Goal: Information Seeking & Learning: Learn about a topic

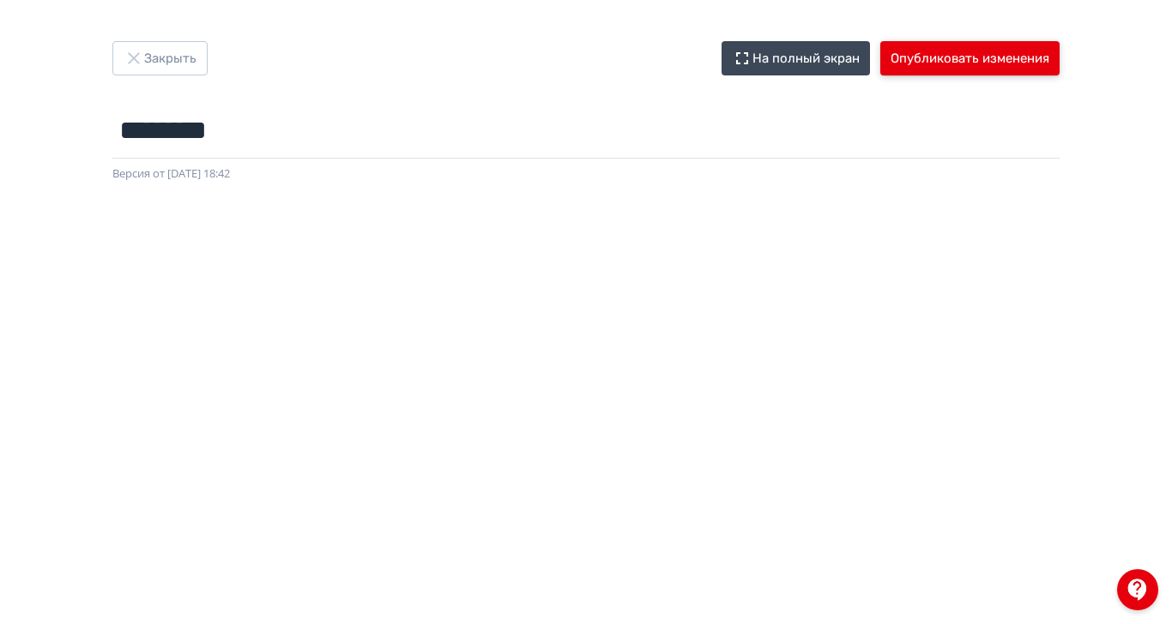
click at [1059, 62] on button "Опубликовать изменения" at bounding box center [969, 58] width 179 height 34
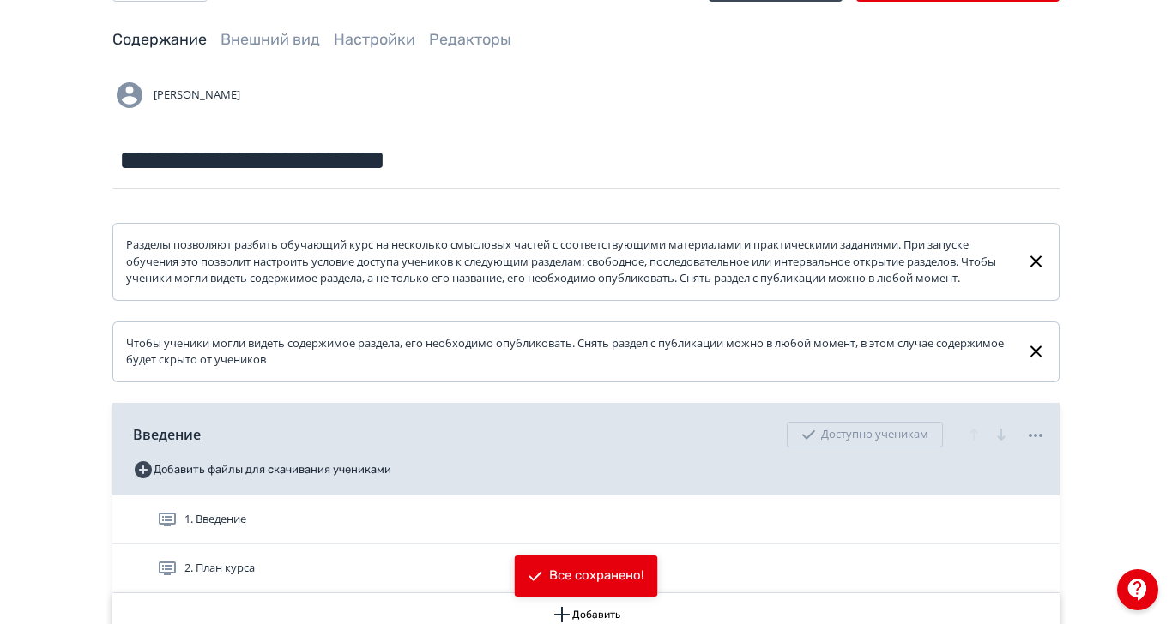
scroll to position [114, 0]
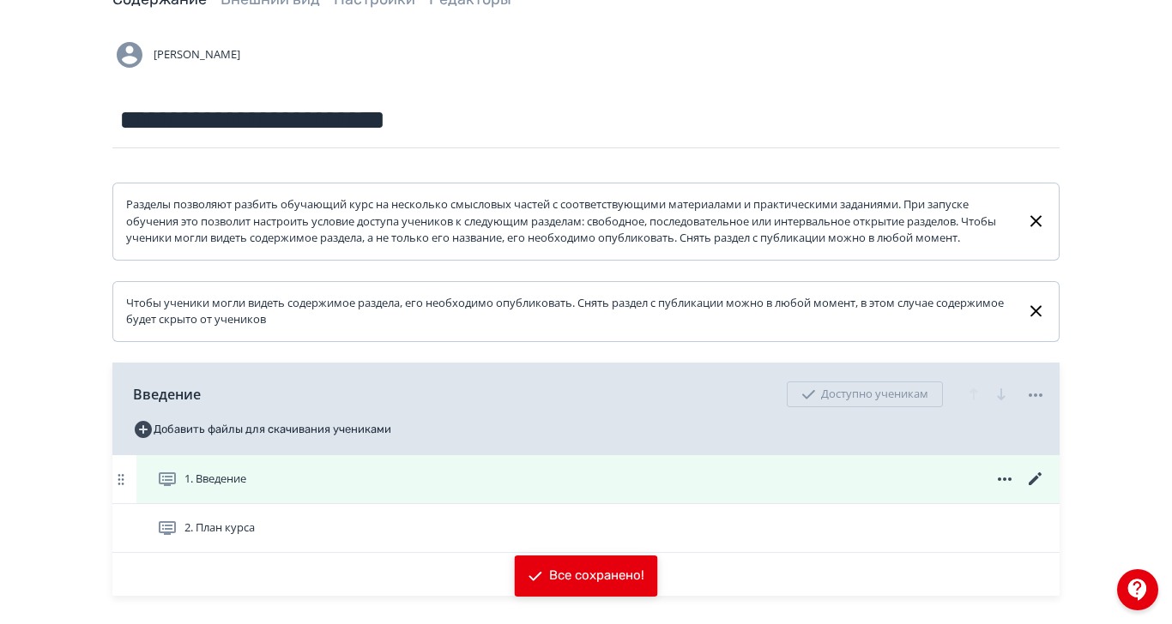
click at [246, 488] on span "1. Введение" at bounding box center [215, 479] width 62 height 17
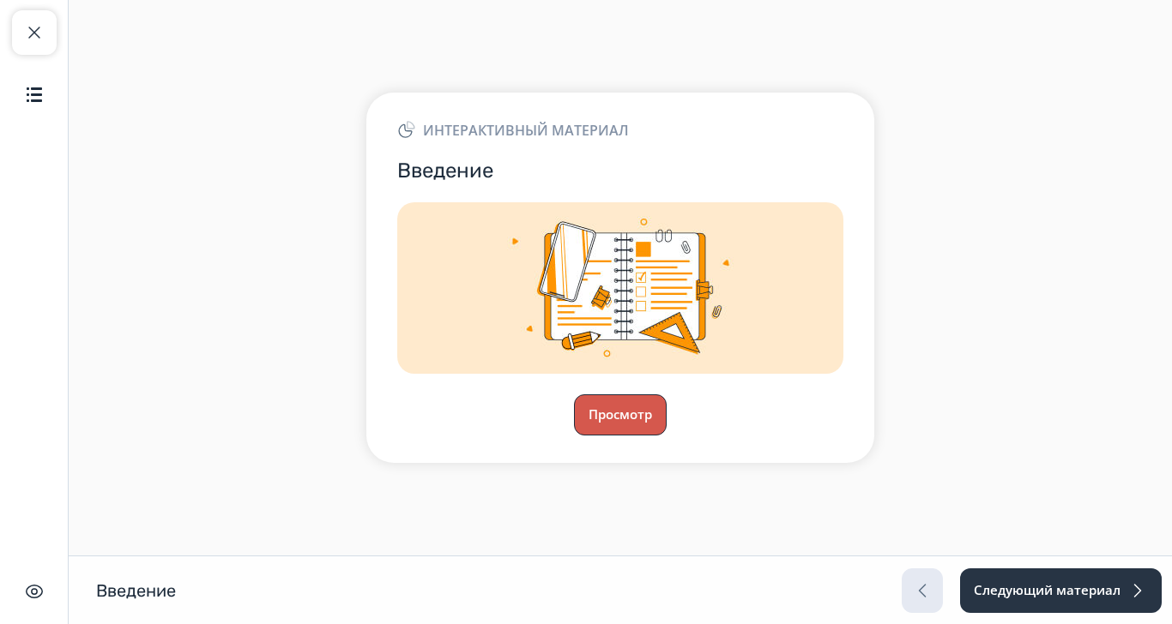
click at [666, 436] on button "Просмотр" at bounding box center [620, 415] width 93 height 41
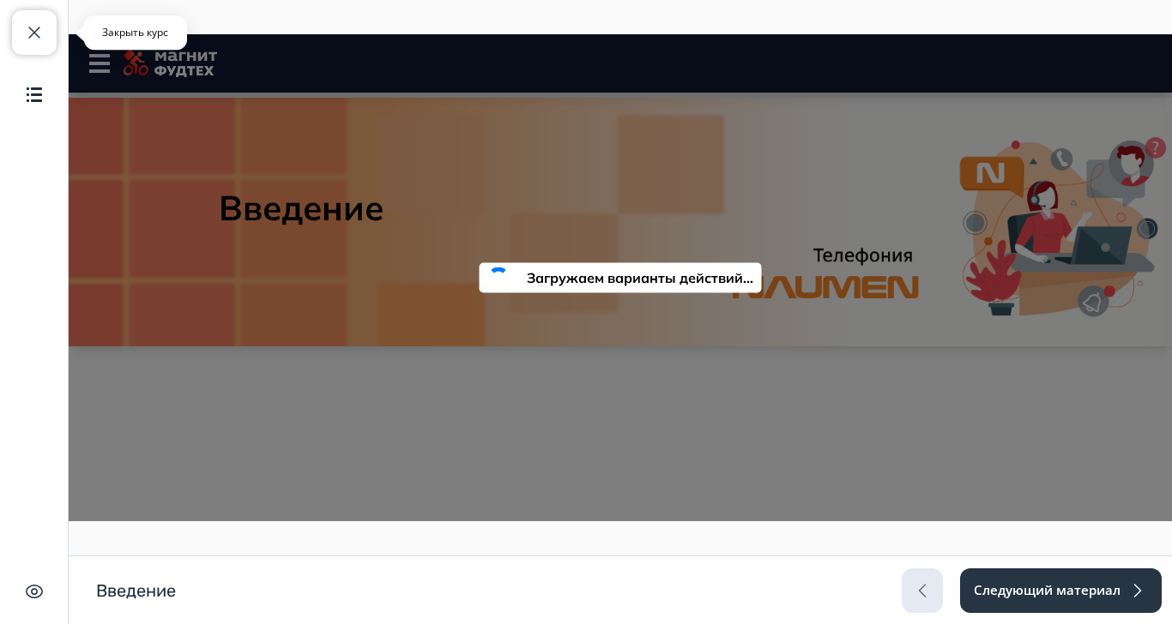
click at [42, 36] on span "button" at bounding box center [34, 32] width 21 height 21
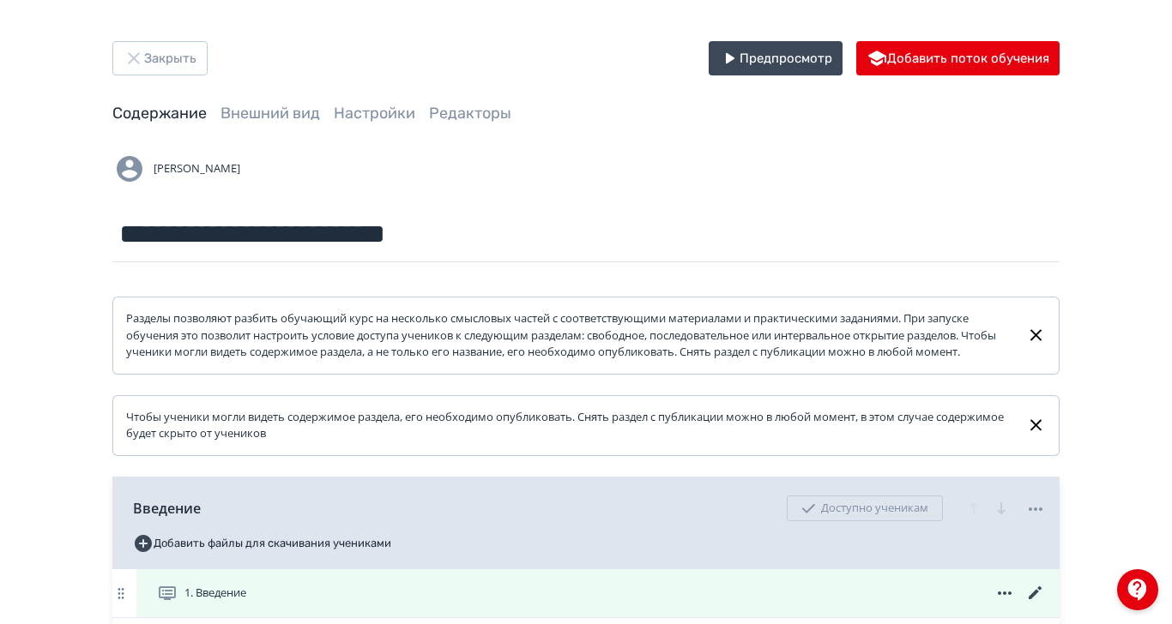
click at [246, 601] on span "1. Введение" at bounding box center [215, 593] width 62 height 17
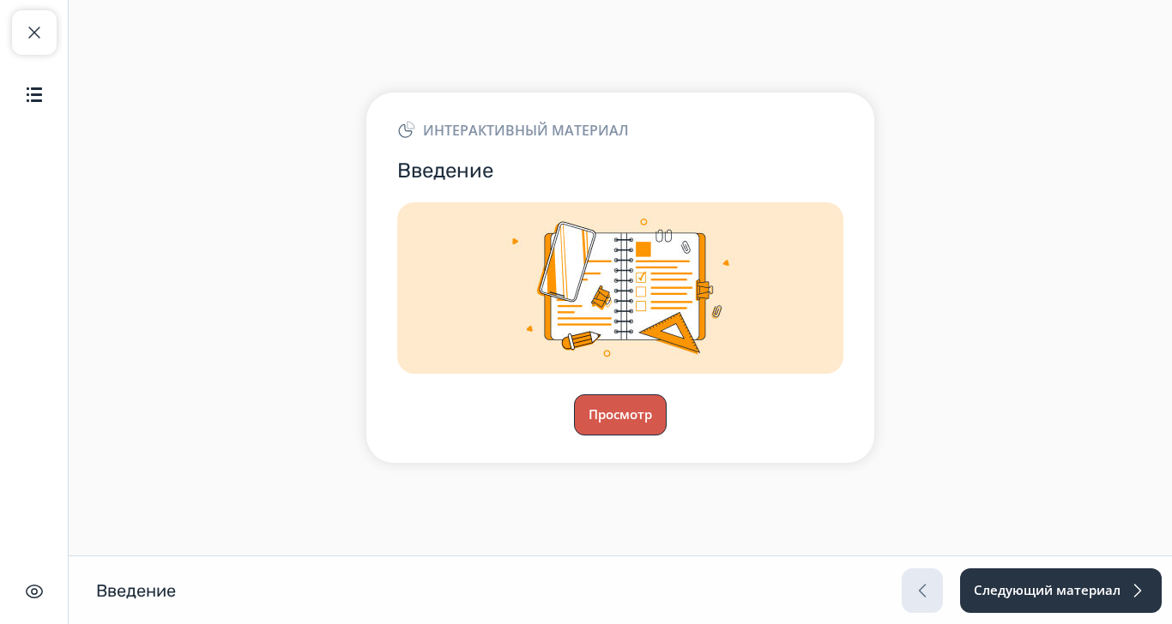
click at [666, 436] on button "Просмотр" at bounding box center [620, 415] width 93 height 41
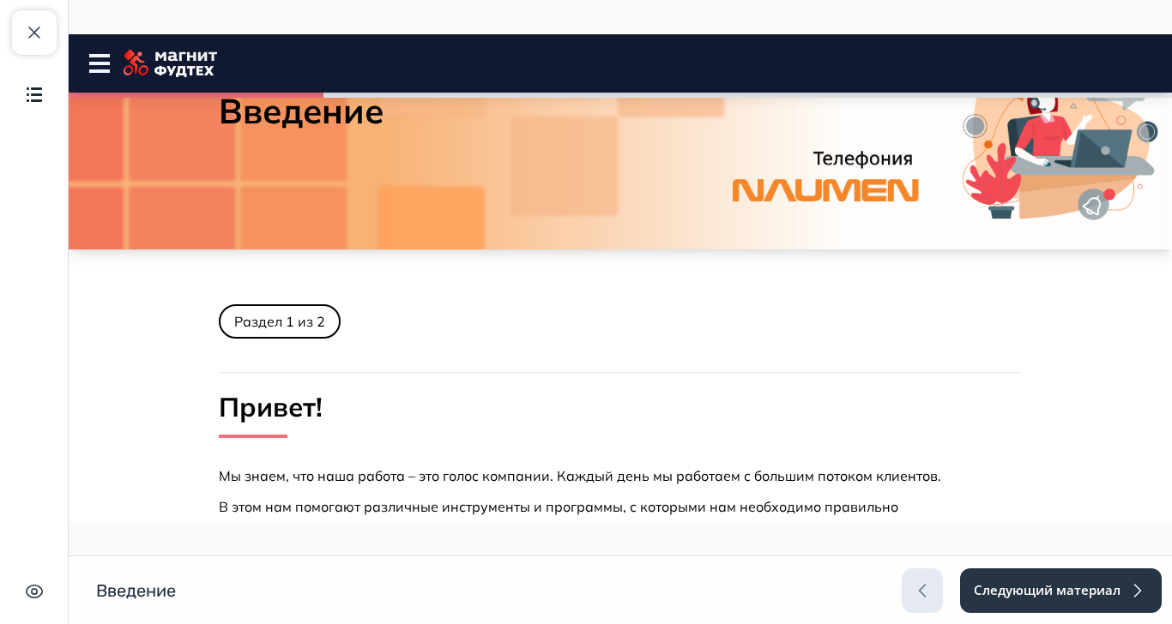
scroll to position [292, 0]
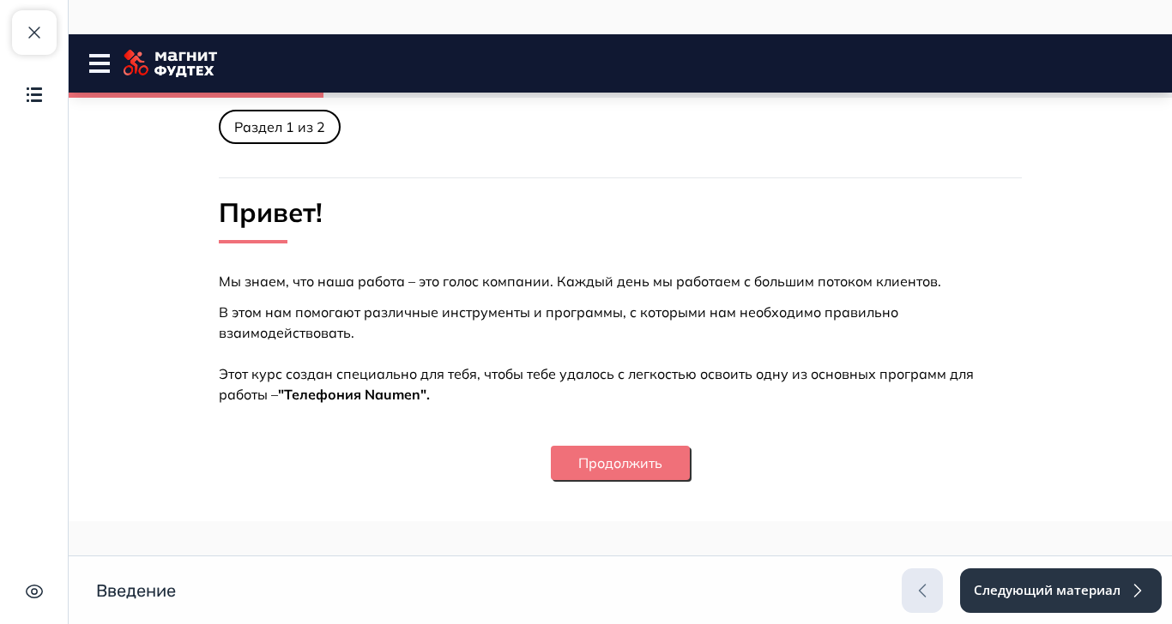
click at [690, 451] on button "Продолжить" at bounding box center [620, 463] width 139 height 34
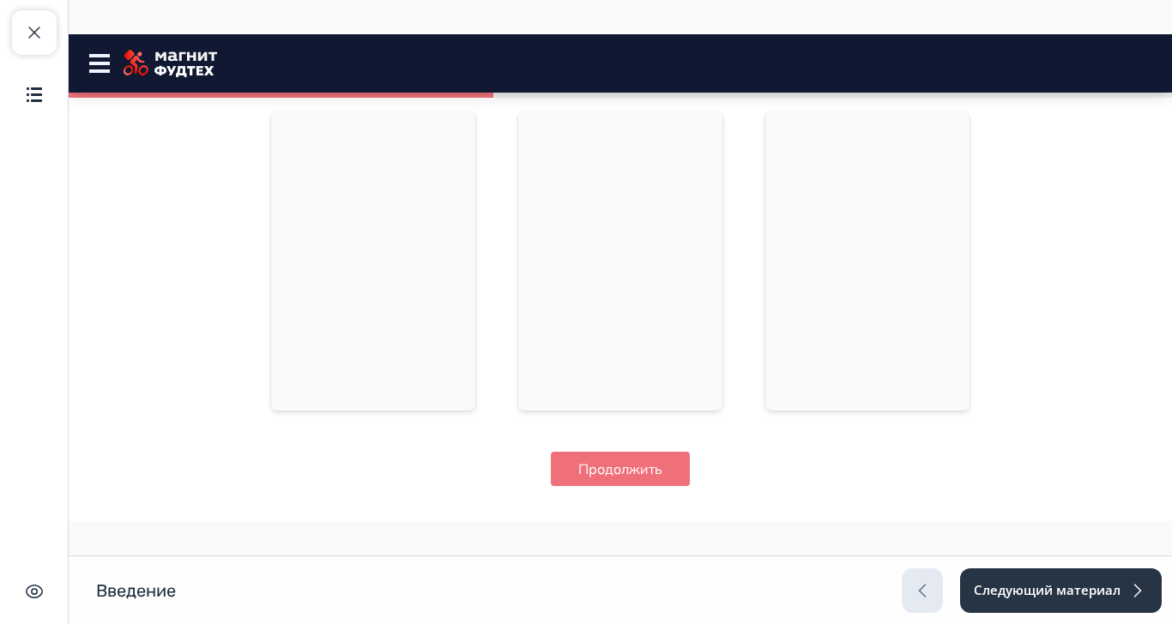
scroll to position [1060, 0]
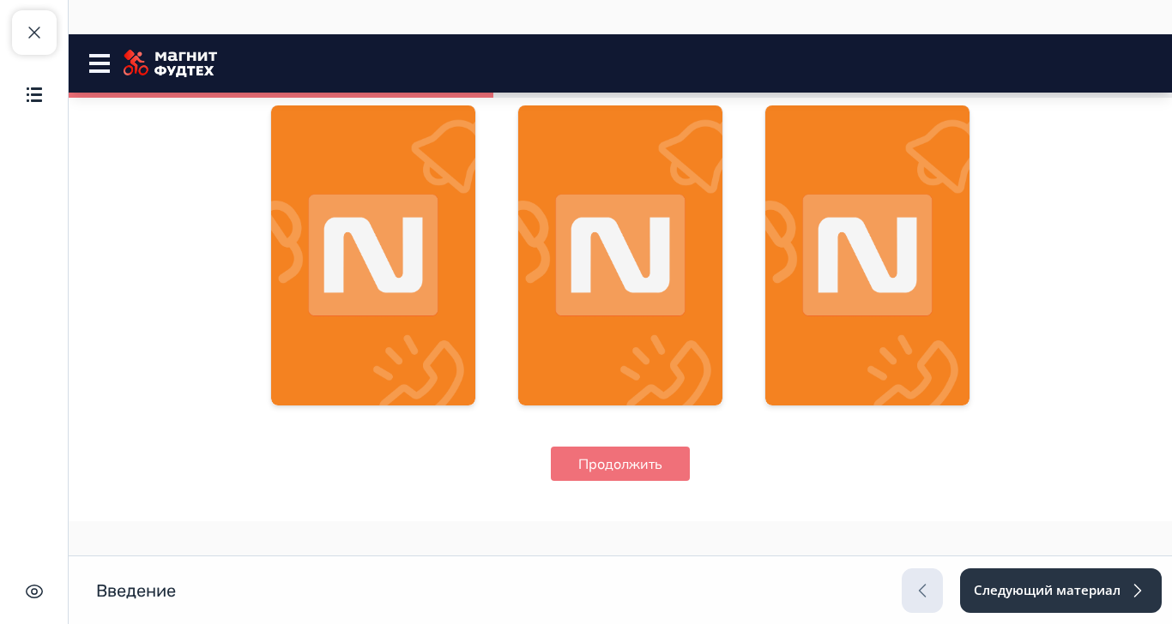
click at [690, 463] on button "Продолжить" at bounding box center [620, 464] width 139 height 34
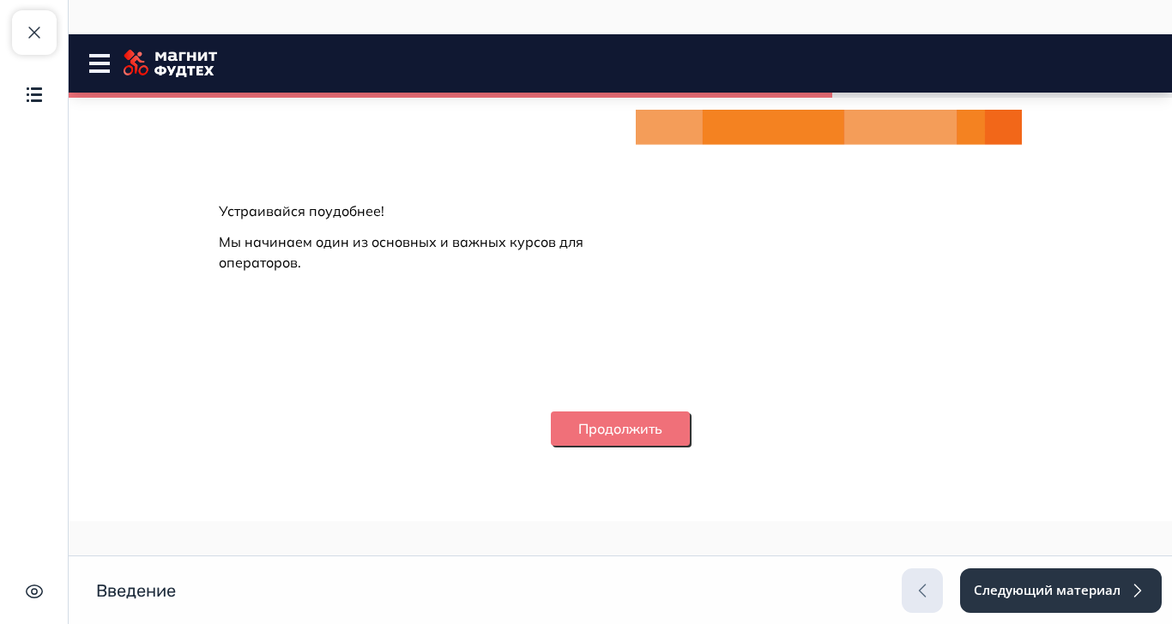
scroll to position [2045, 0]
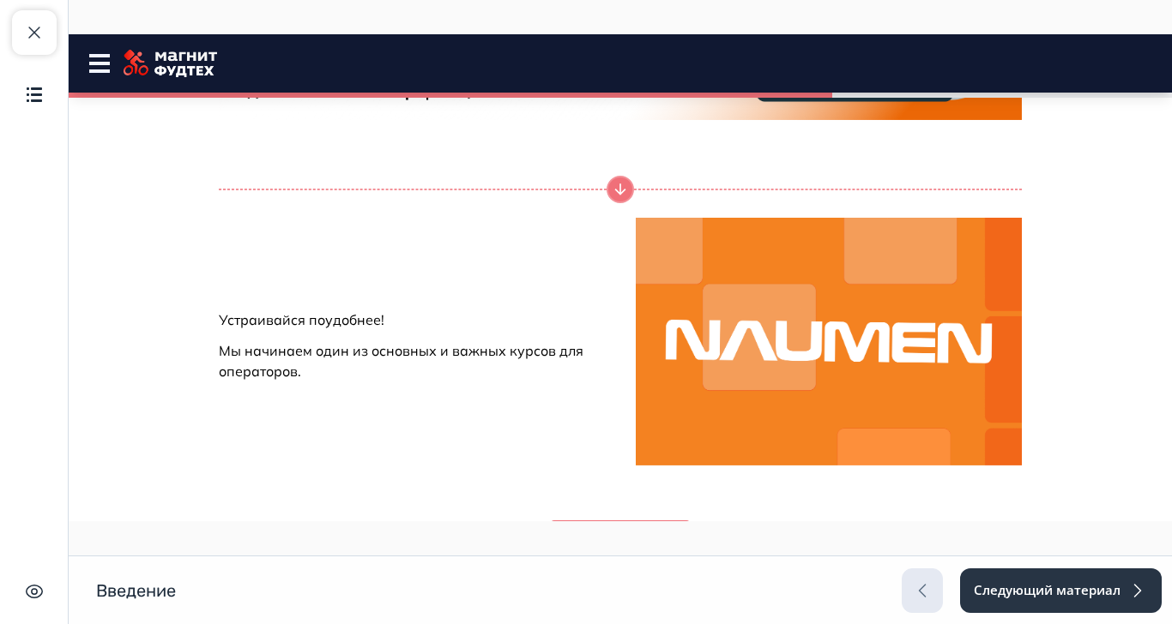
click at [690, 532] on button "Продолжить" at bounding box center [620, 538] width 139 height 34
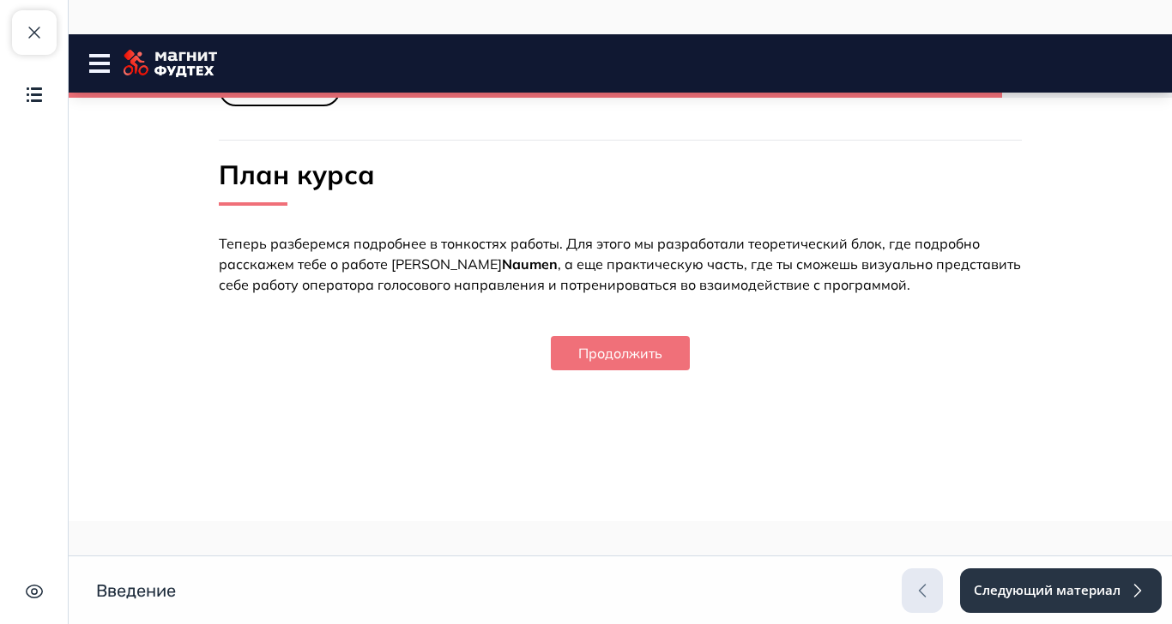
scroll to position [0, 0]
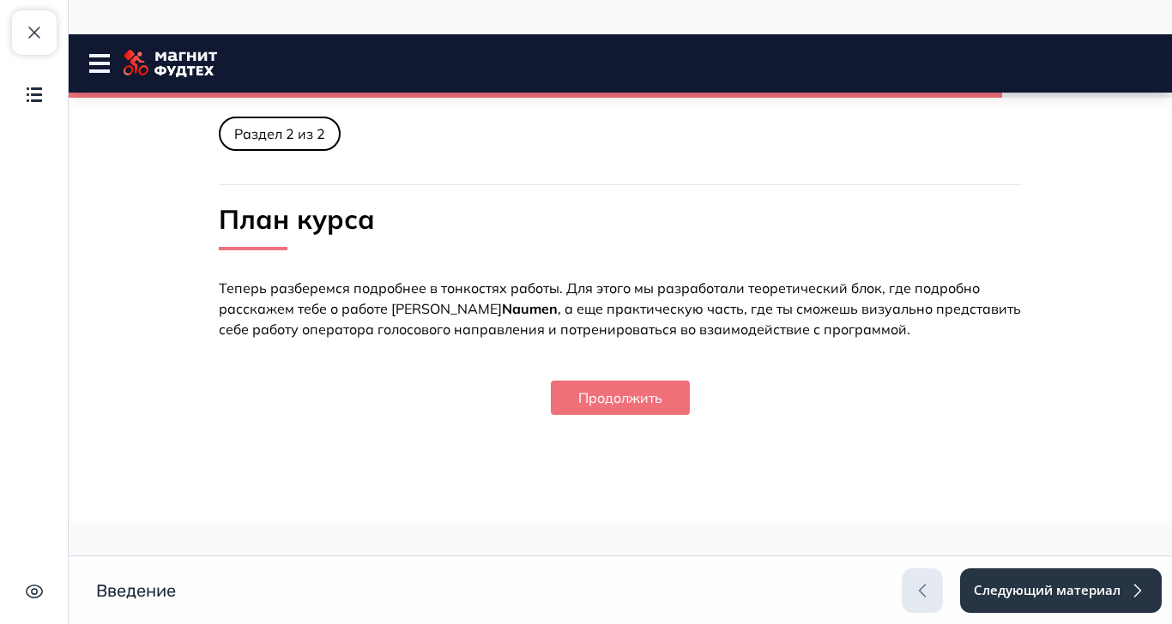
click at [94, 66] on icon at bounding box center [99, 63] width 21 height 19
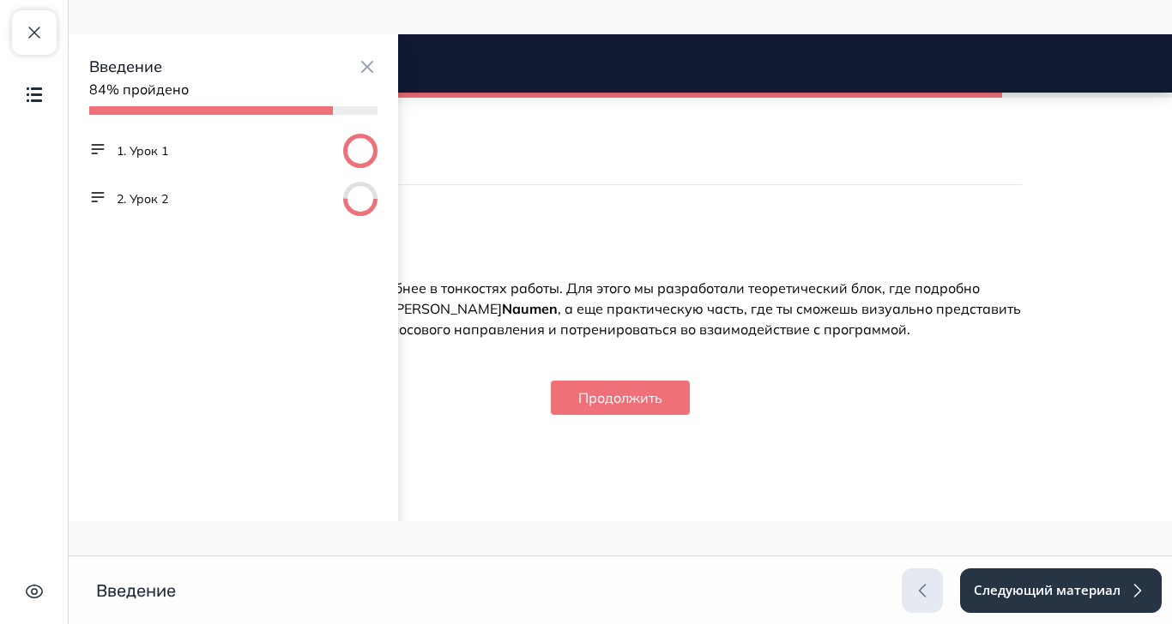
click at [146, 149] on button "1. Урок 1" at bounding box center [142, 150] width 51 height 17
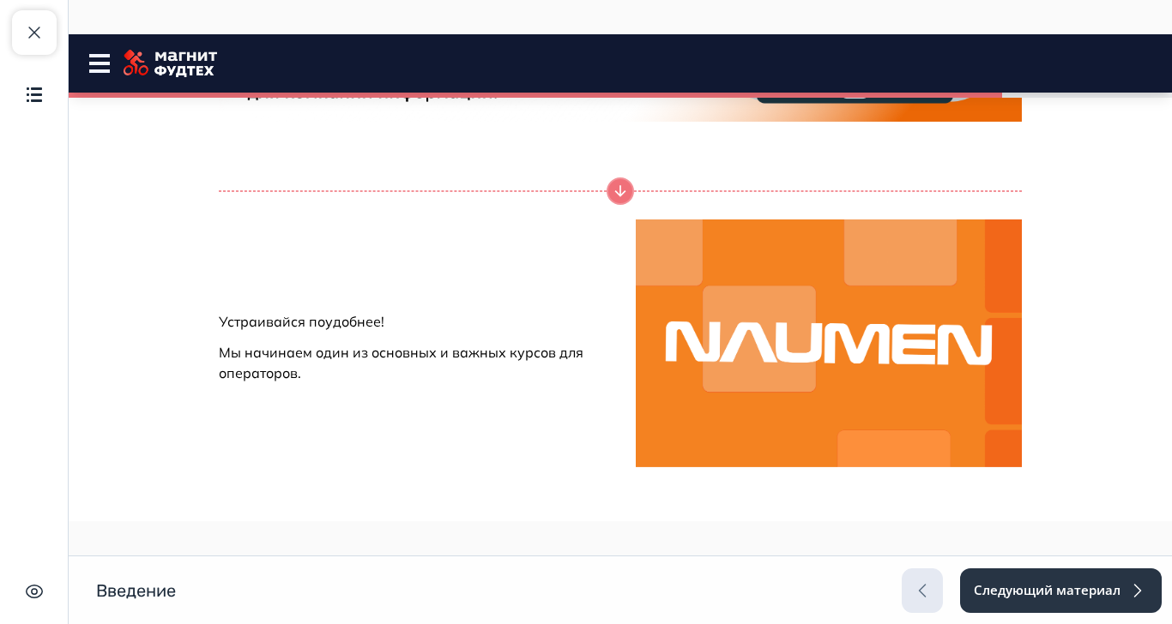
scroll to position [2045, 0]
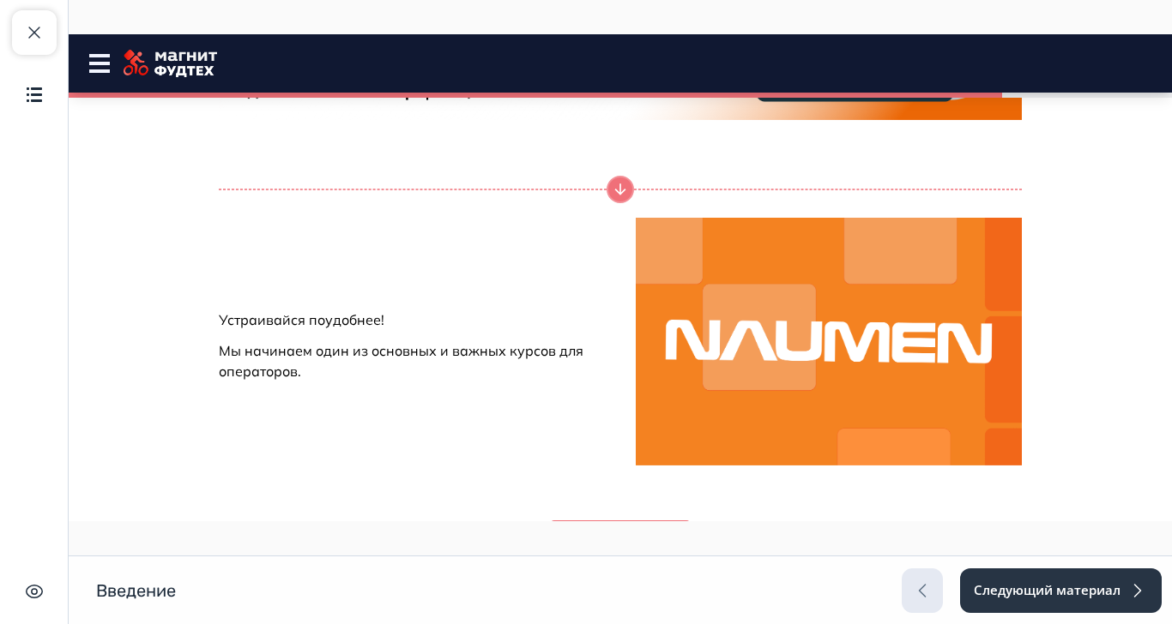
click at [690, 543] on button "Продолжить" at bounding box center [620, 538] width 139 height 34
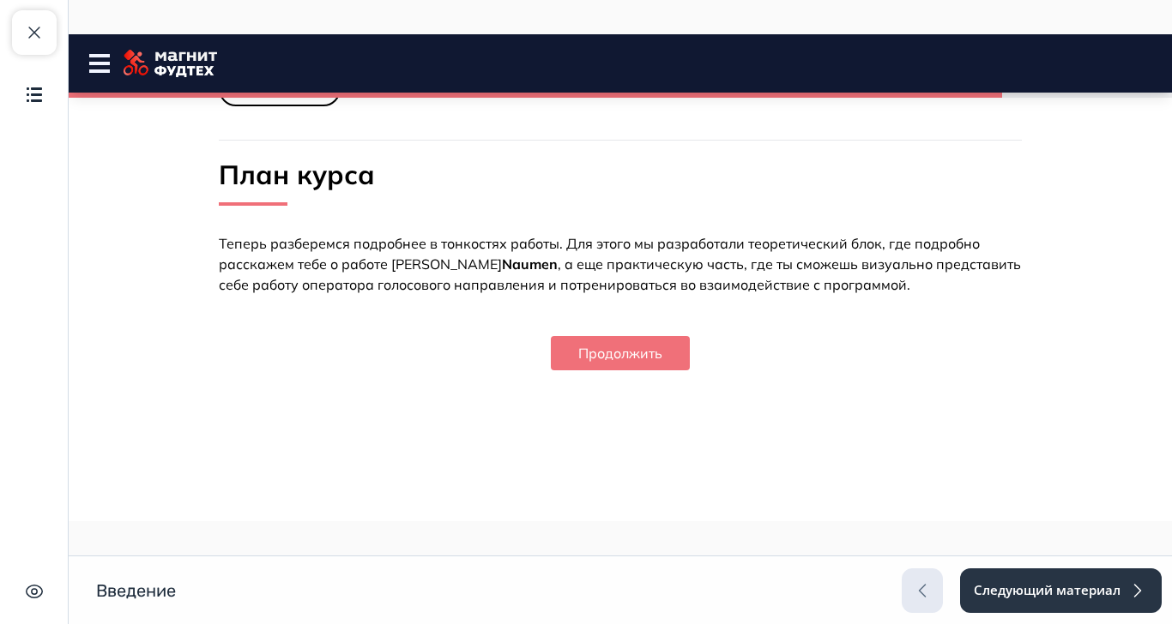
scroll to position [0, 0]
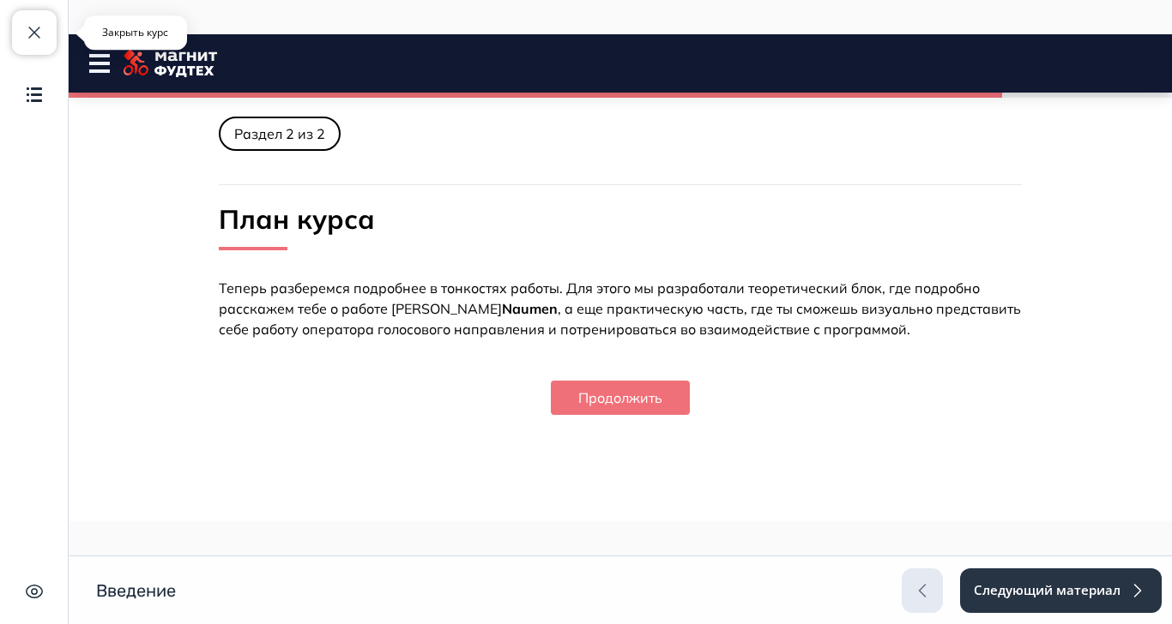
click at [24, 36] on span "button" at bounding box center [34, 32] width 21 height 21
